Goal: Task Accomplishment & Management: Manage account settings

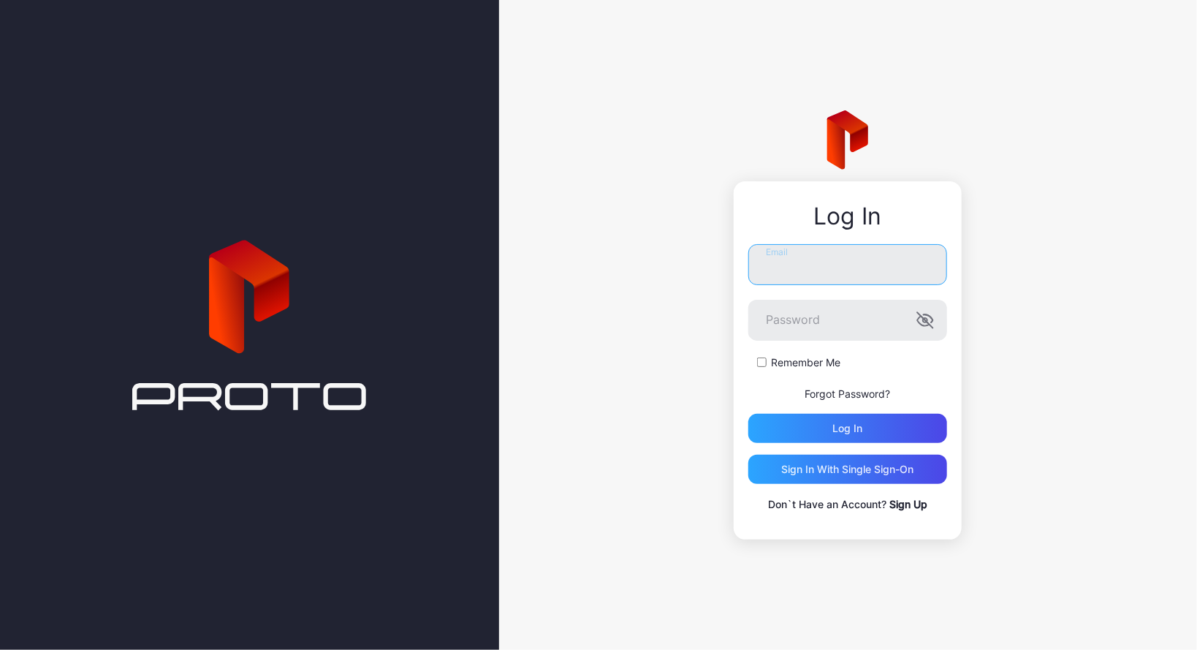
type input "**********"
click at [868, 409] on form "**********" at bounding box center [848, 343] width 199 height 199
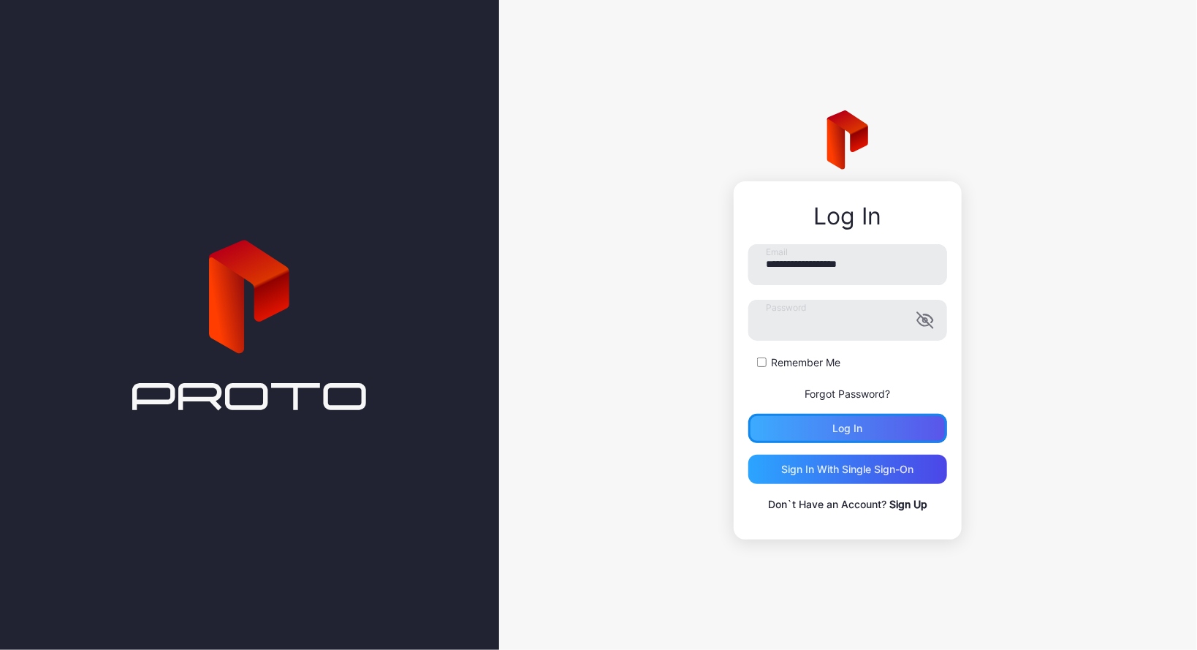
click at [863, 418] on div "Log in" at bounding box center [848, 428] width 199 height 29
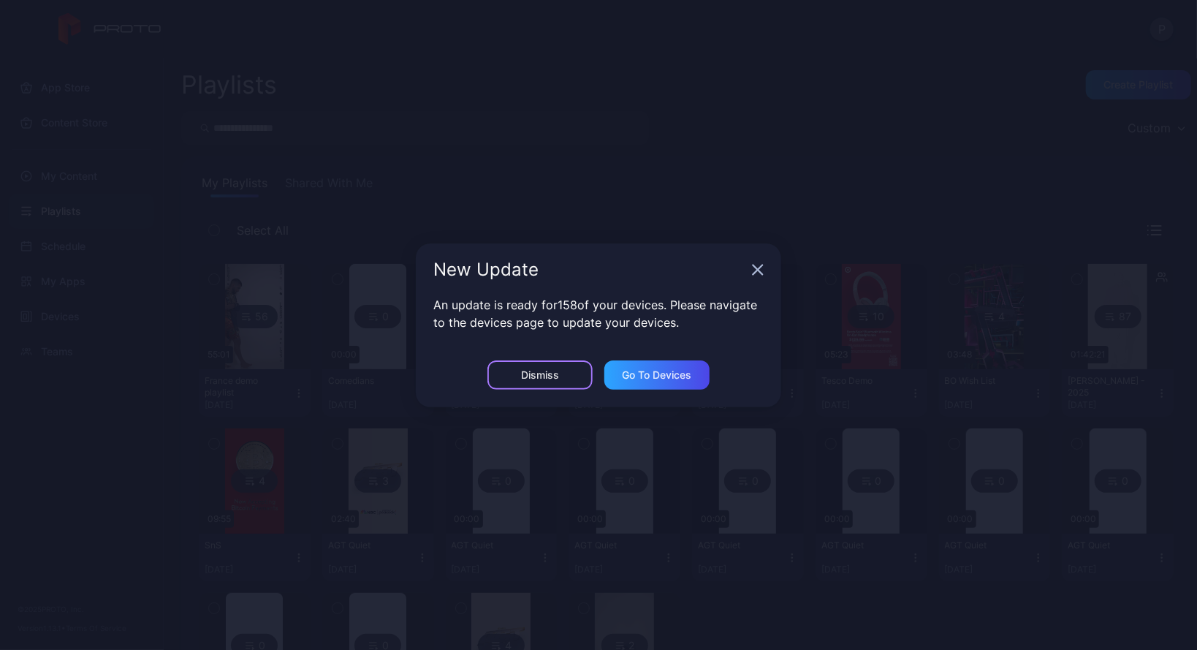
click at [534, 377] on div "Dismiss" at bounding box center [540, 375] width 38 height 12
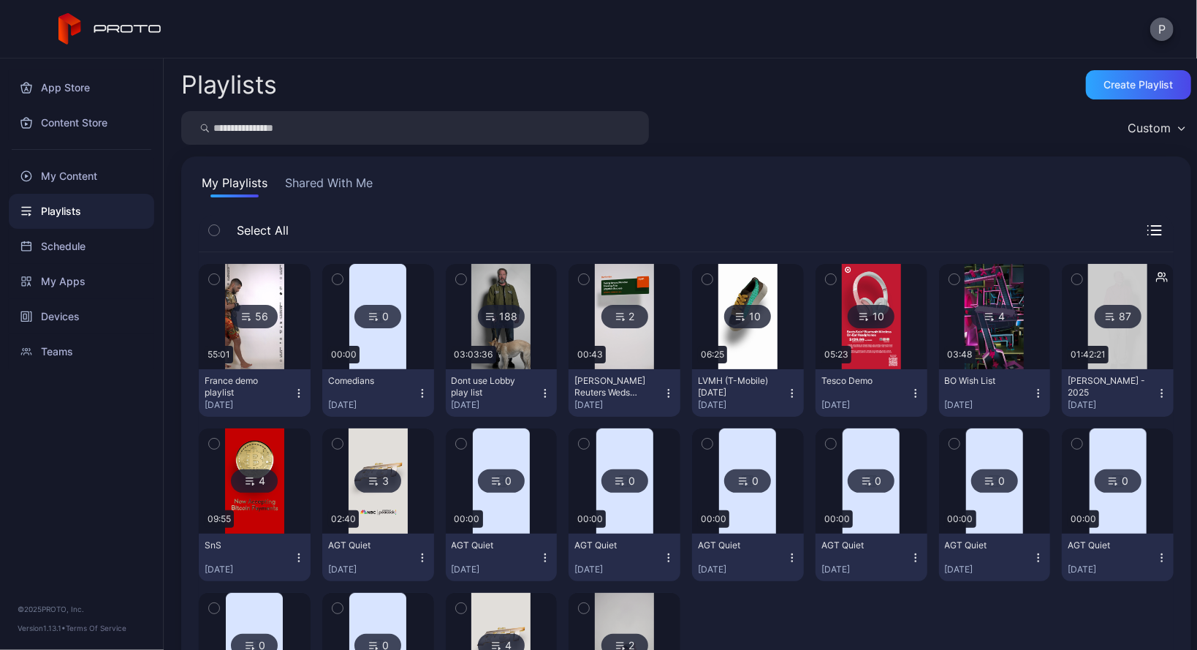
click at [1162, 39] on button "P" at bounding box center [1162, 29] width 23 height 23
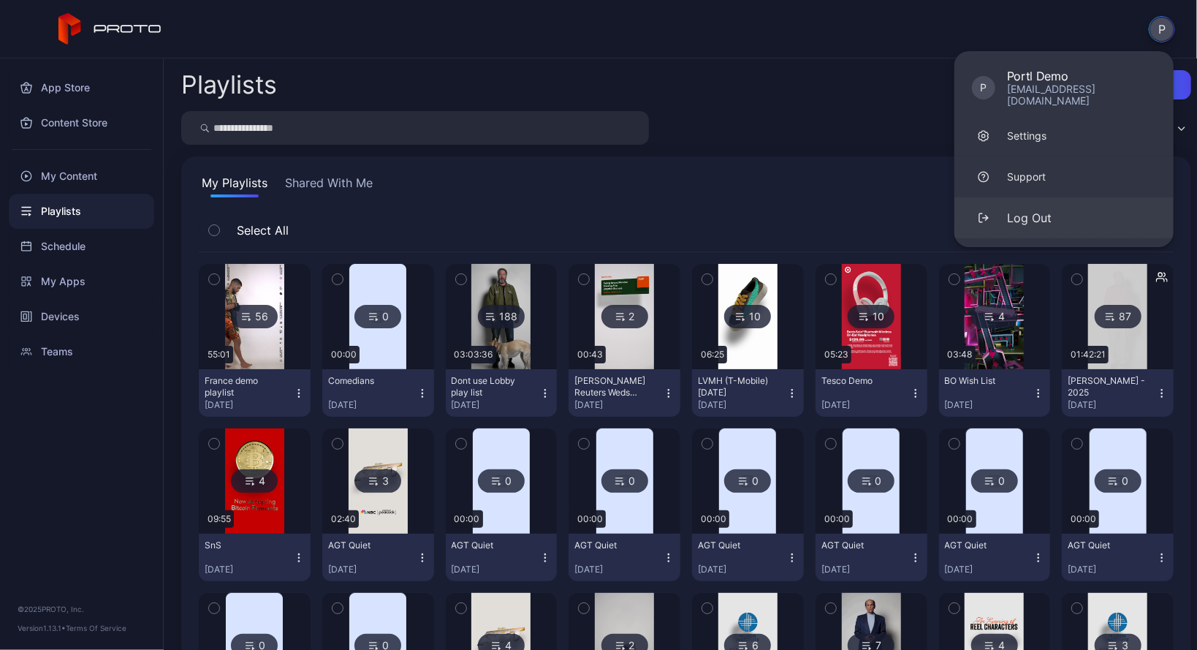
click at [1078, 203] on button "Log Out" at bounding box center [1064, 217] width 219 height 41
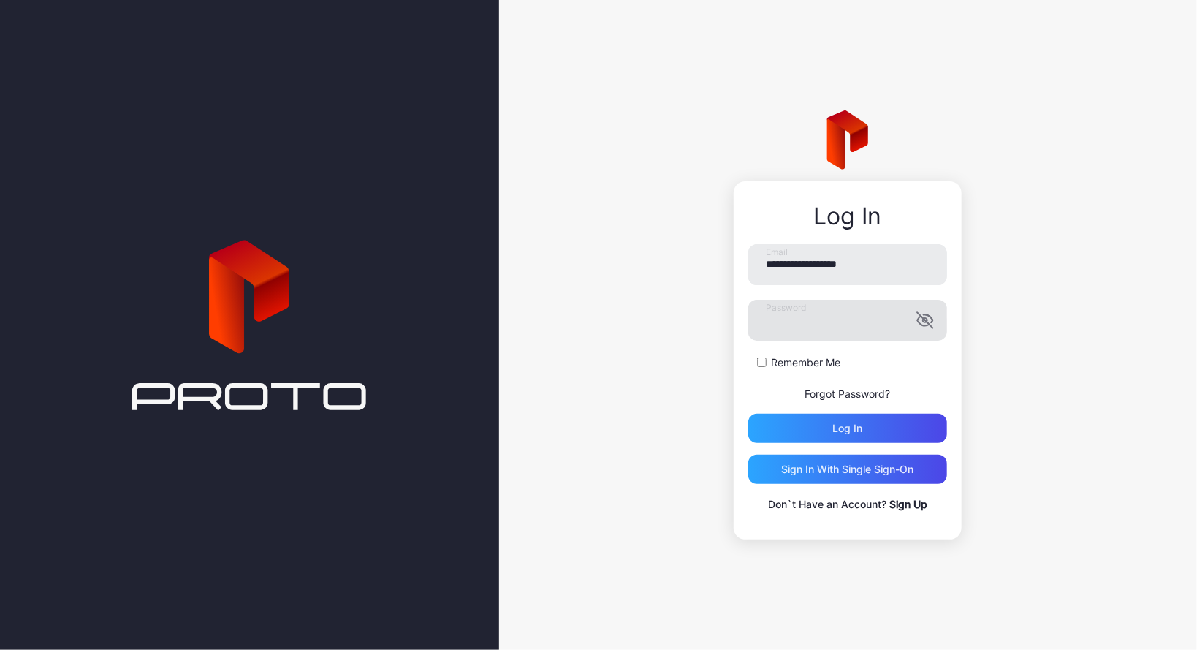
click at [920, 320] on icon "button" at bounding box center [926, 320] width 18 height 18
click at [849, 434] on div "Log in" at bounding box center [848, 428] width 199 height 29
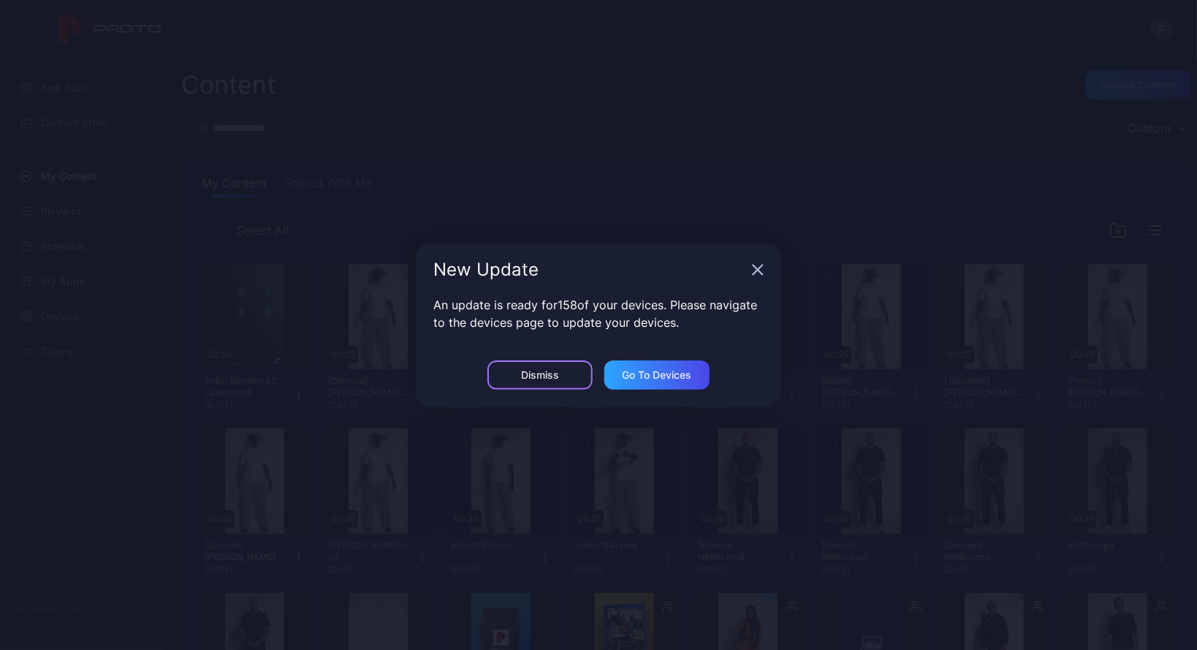
click at [523, 383] on div "Dismiss" at bounding box center [540, 374] width 105 height 29
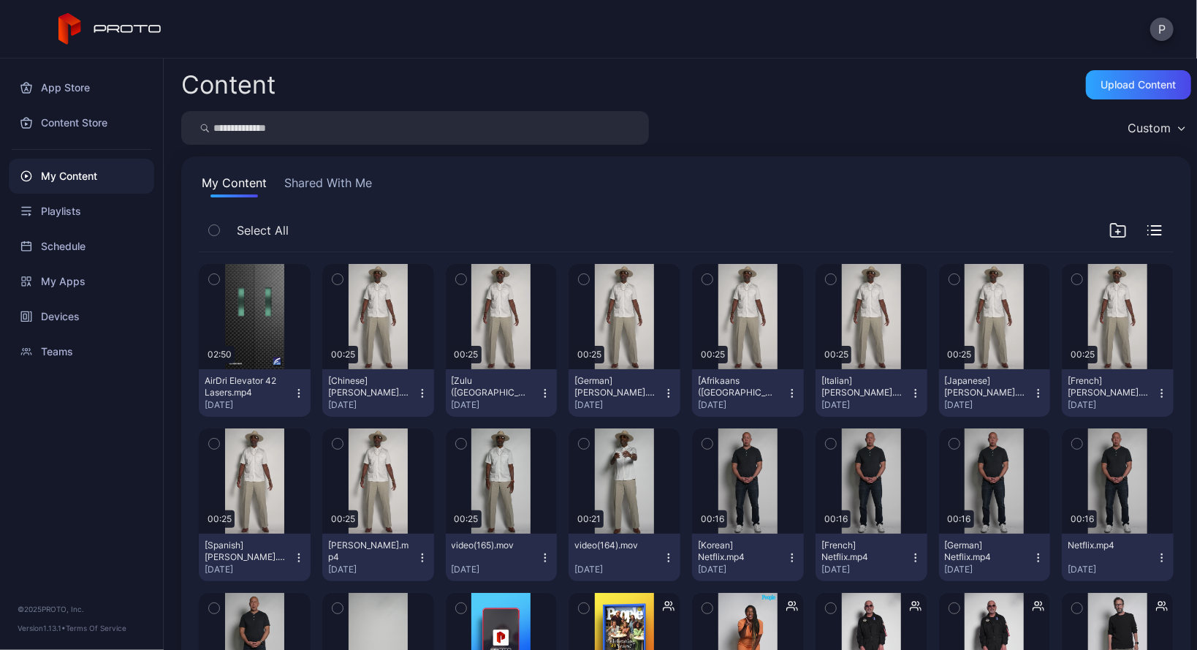
click at [322, 50] on div "P" at bounding box center [598, 29] width 1197 height 58
click at [263, 315] on div "Preview" at bounding box center [254, 316] width 47 height 23
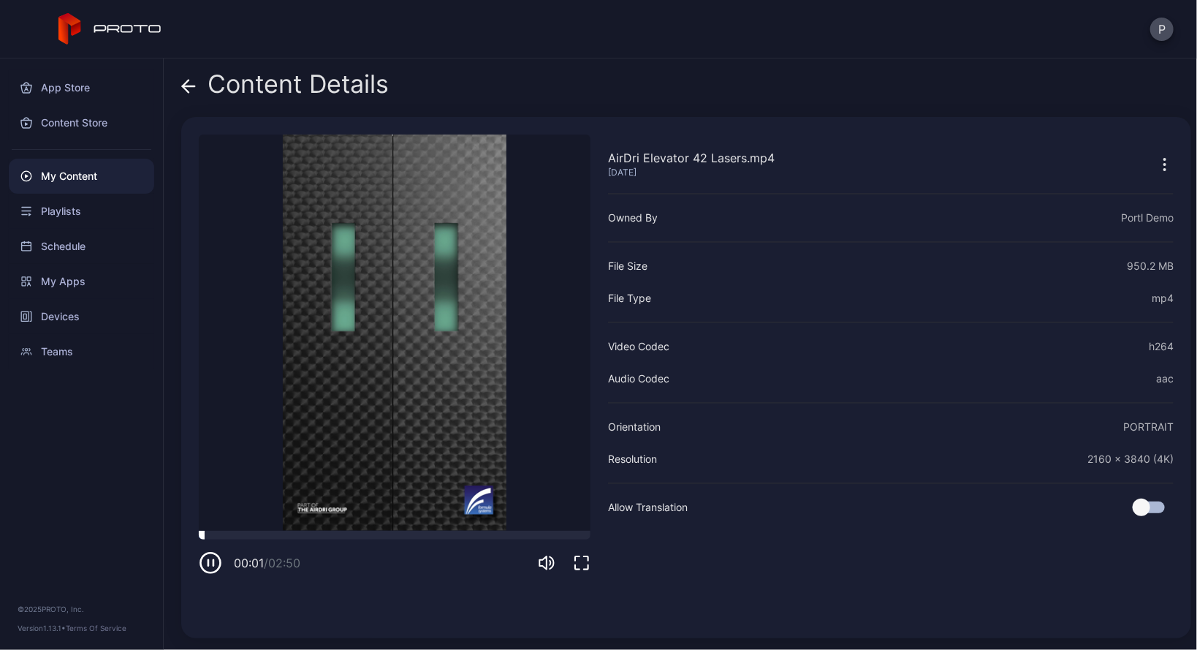
click at [324, 531] on div at bounding box center [395, 535] width 392 height 9
click at [383, 534] on div at bounding box center [395, 535] width 392 height 9
click at [426, 539] on div at bounding box center [395, 535] width 392 height 9
click at [468, 542] on div "01:39 / 02:50" at bounding box center [395, 553] width 392 height 44
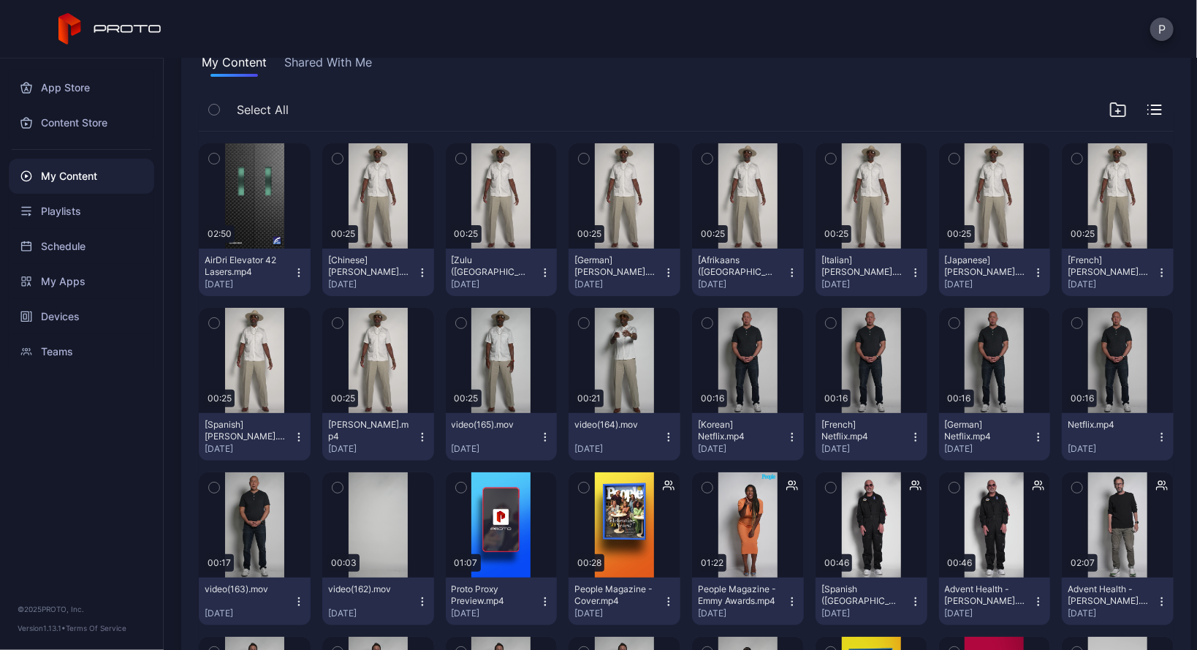
scroll to position [117, 0]
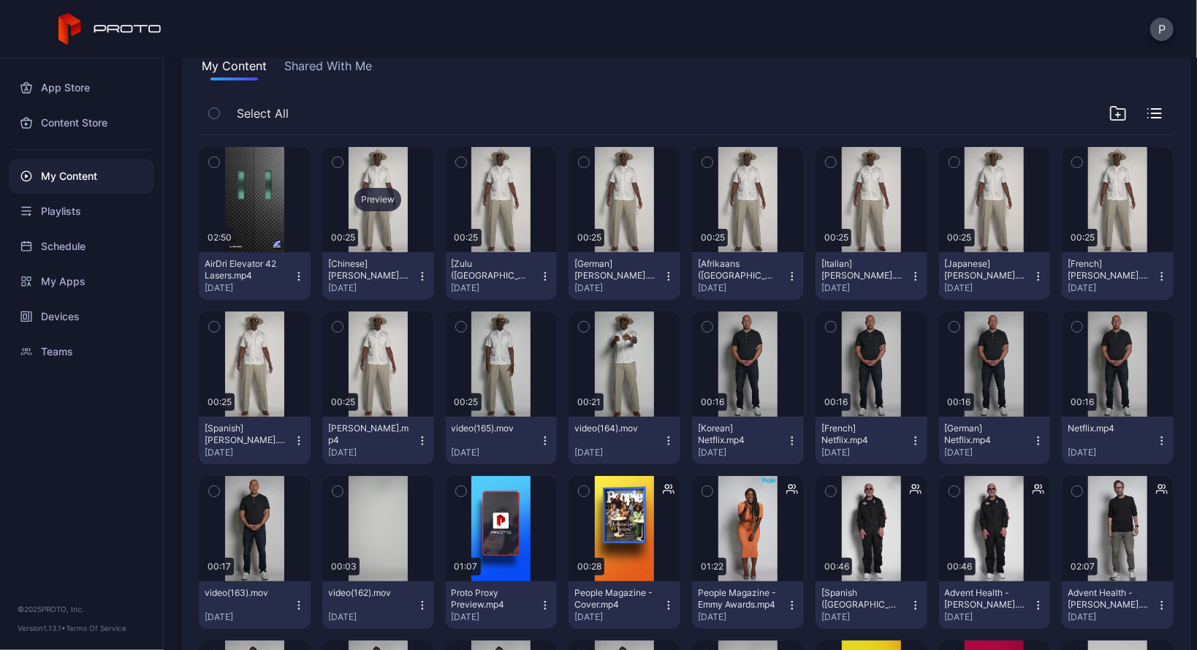
click at [374, 198] on div "Preview" at bounding box center [378, 199] width 47 height 23
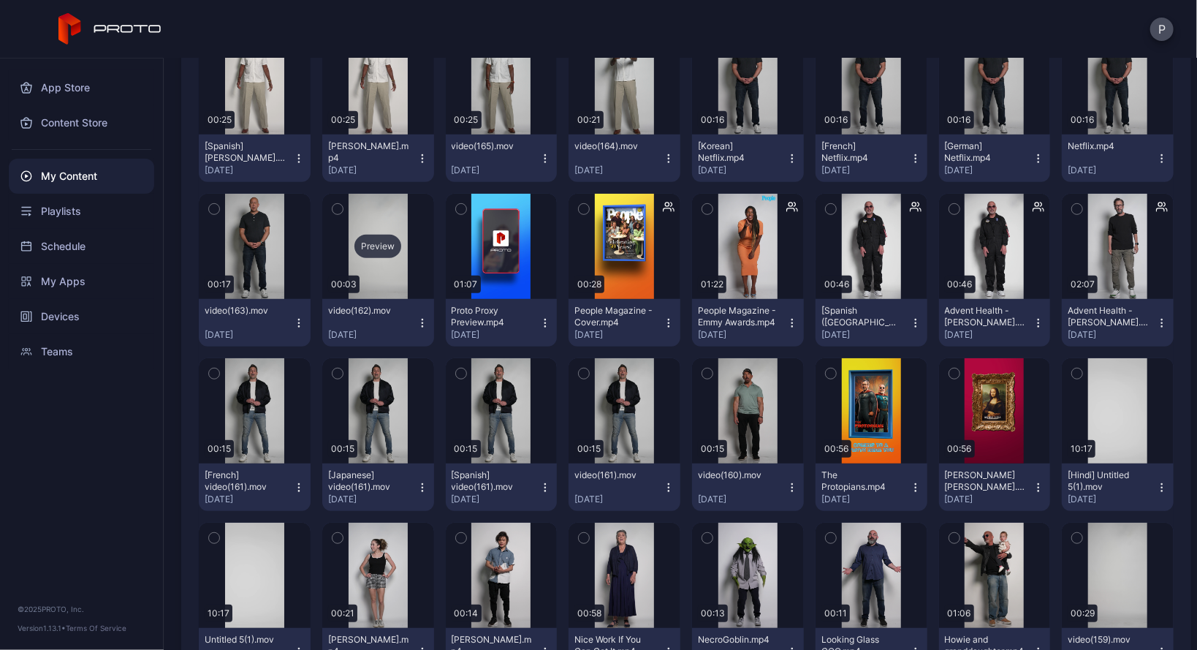
scroll to position [409, 0]
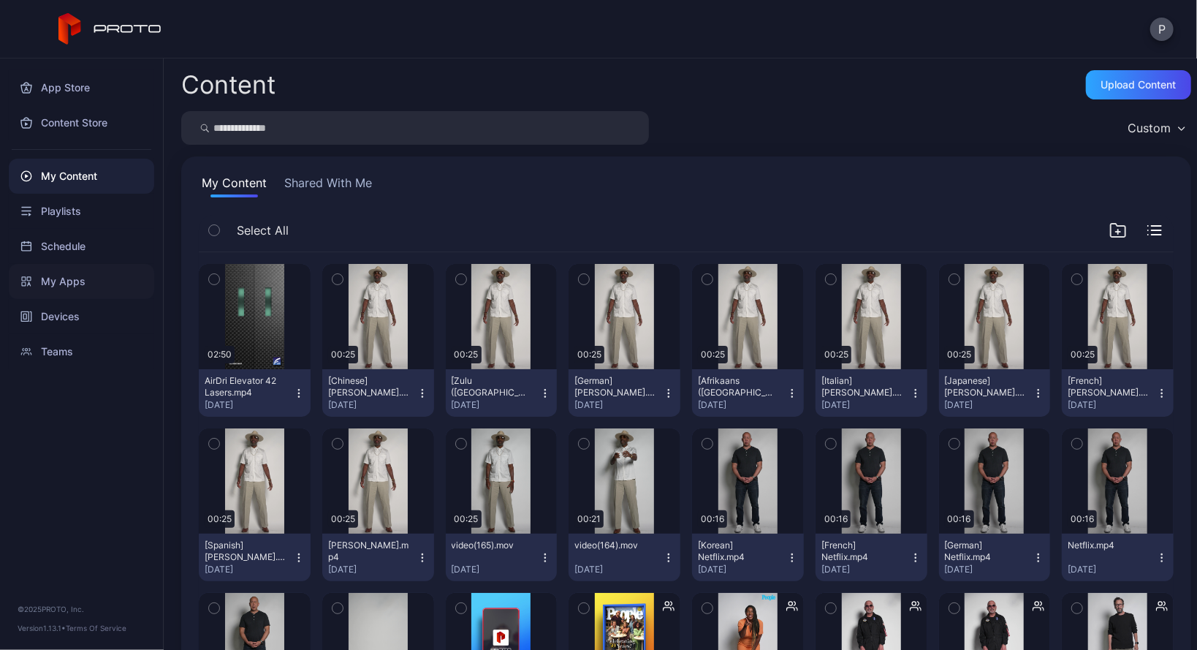
drag, startPoint x: 29, startPoint y: 310, endPoint x: 34, endPoint y: 292, distance: 19.0
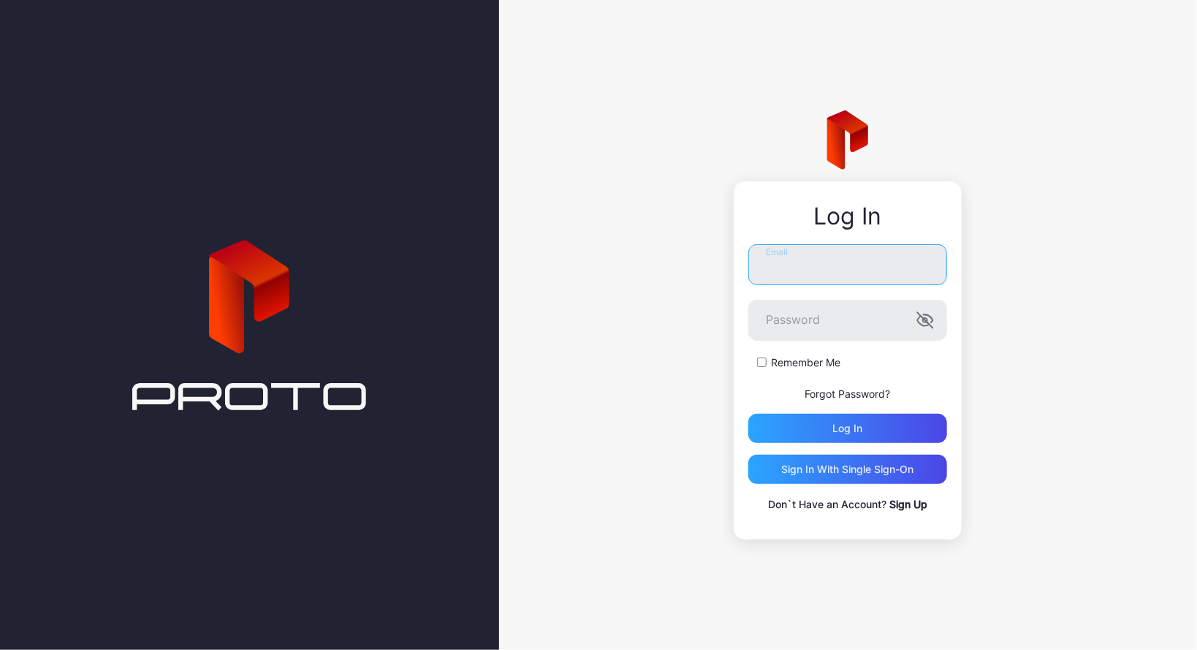
type input "**********"
click at [915, 434] on div "Log in" at bounding box center [848, 428] width 199 height 29
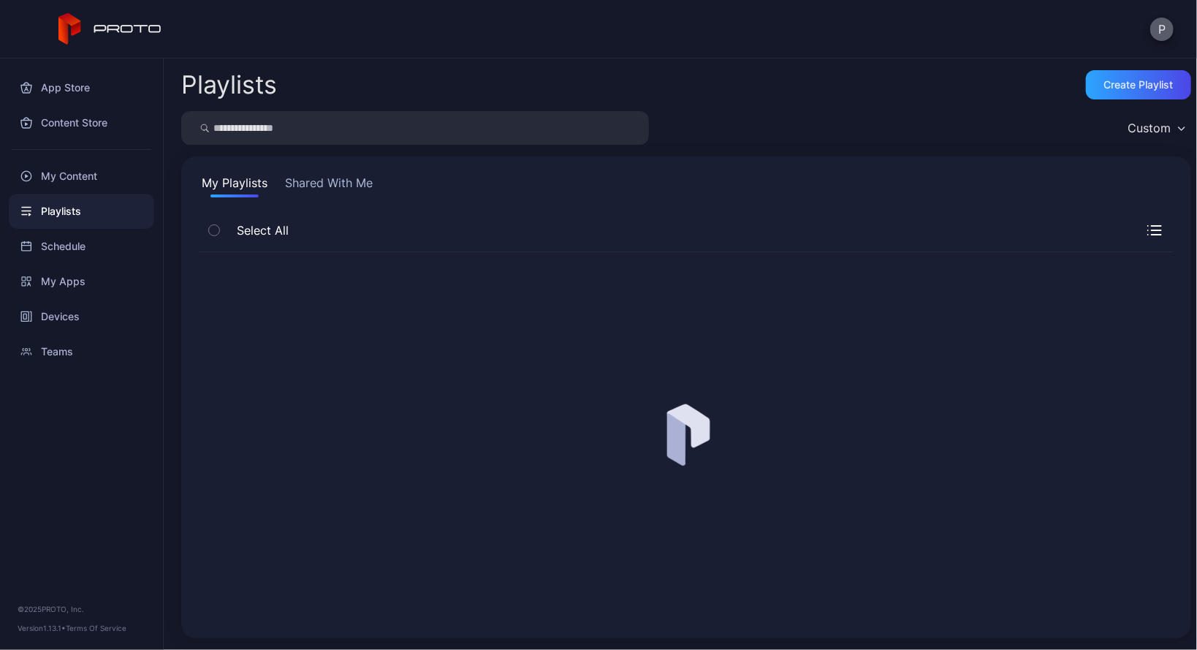
drag, startPoint x: 1170, startPoint y: 28, endPoint x: 1159, endPoint y: 39, distance: 15.5
click at [1170, 29] on button "P" at bounding box center [1162, 29] width 23 height 23
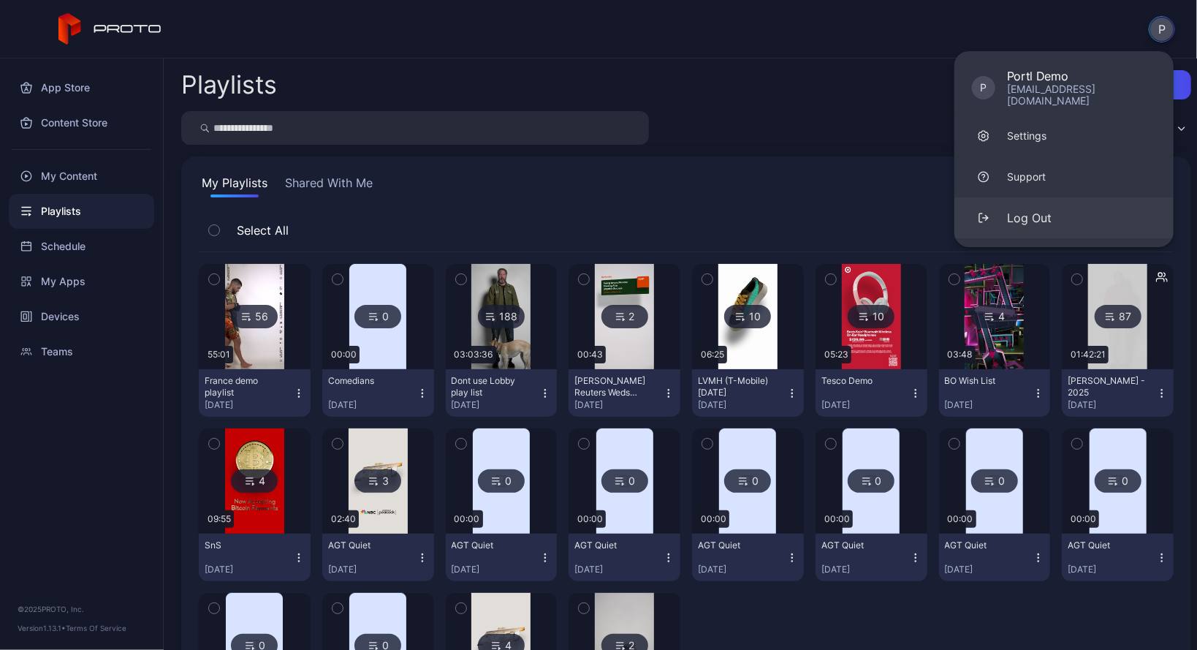
click at [1040, 209] on div "Log Out" at bounding box center [1029, 218] width 45 height 18
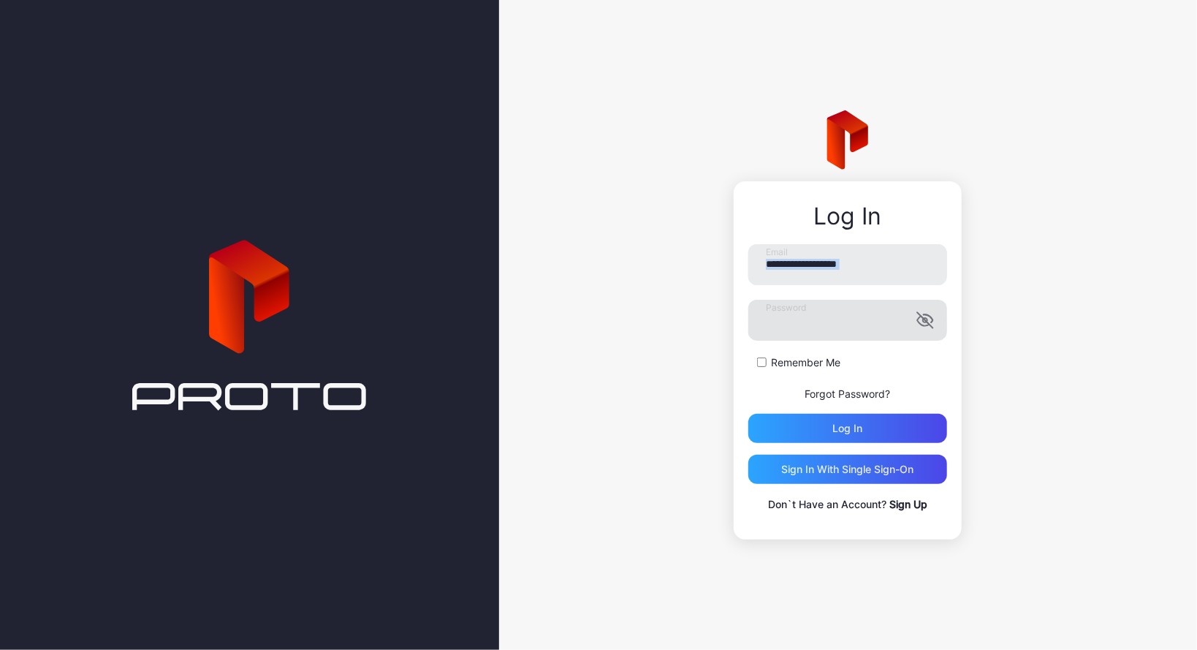
click at [940, 306] on form "**********" at bounding box center [848, 343] width 199 height 199
click at [923, 317] on icon "button" at bounding box center [926, 320] width 18 height 18
